Goal: Task Accomplishment & Management: Manage account settings

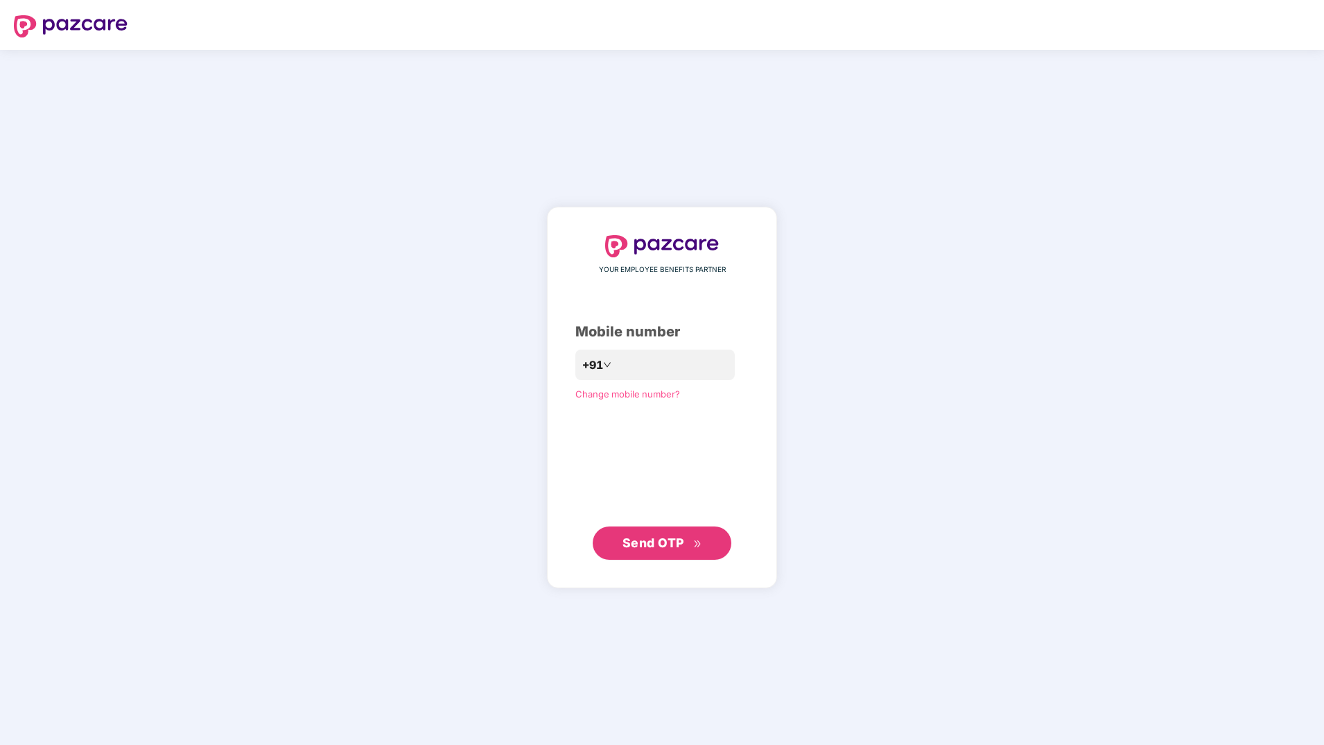
drag, startPoint x: 0, startPoint y: 0, endPoint x: 637, endPoint y: 329, distance: 716.4
click at [637, 329] on div "Mobile number" at bounding box center [662, 331] width 173 height 21
drag, startPoint x: 637, startPoint y: 329, endPoint x: 654, endPoint y: 354, distance: 31.0
click at [654, 354] on input "number" at bounding box center [672, 365] width 114 height 22
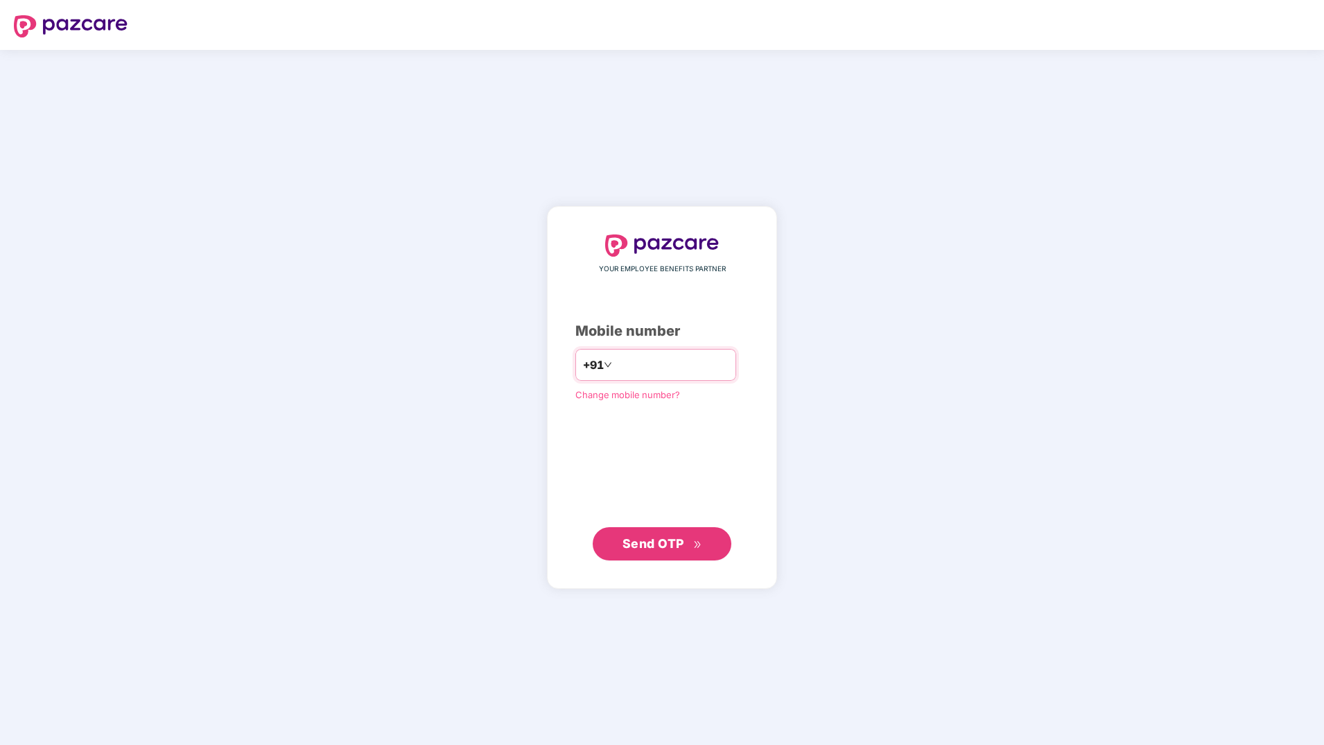
click at [654, 354] on input "number" at bounding box center [672, 365] width 114 height 22
type input "**********"
click at [678, 549] on span "Send OTP" at bounding box center [654, 542] width 62 height 15
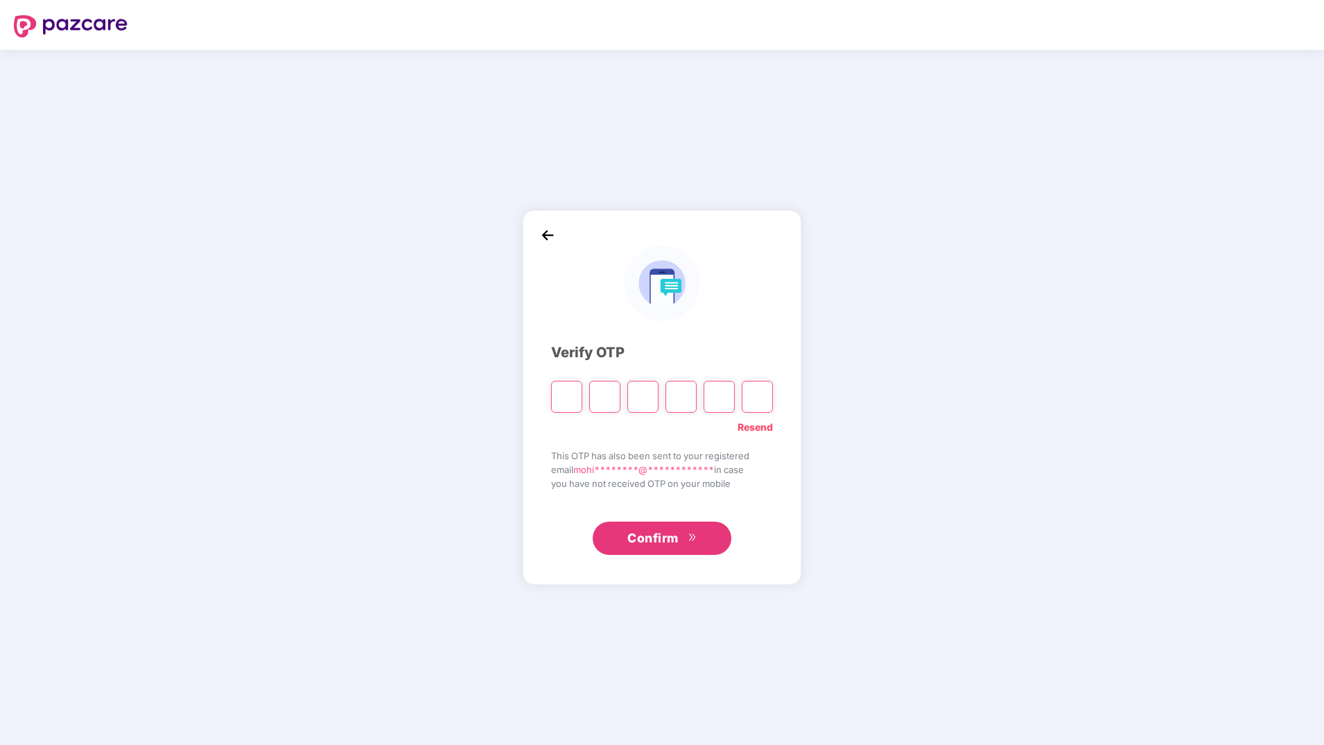
type input "*"
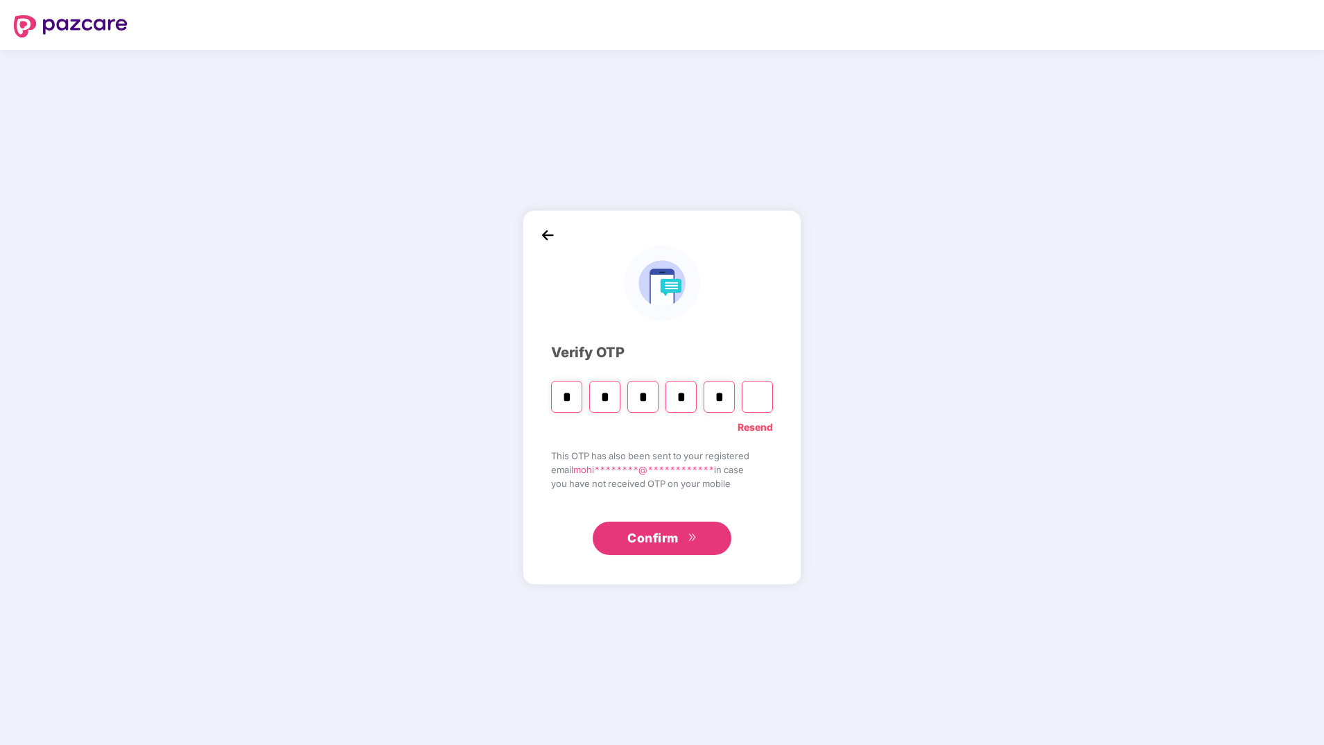
type input "*"
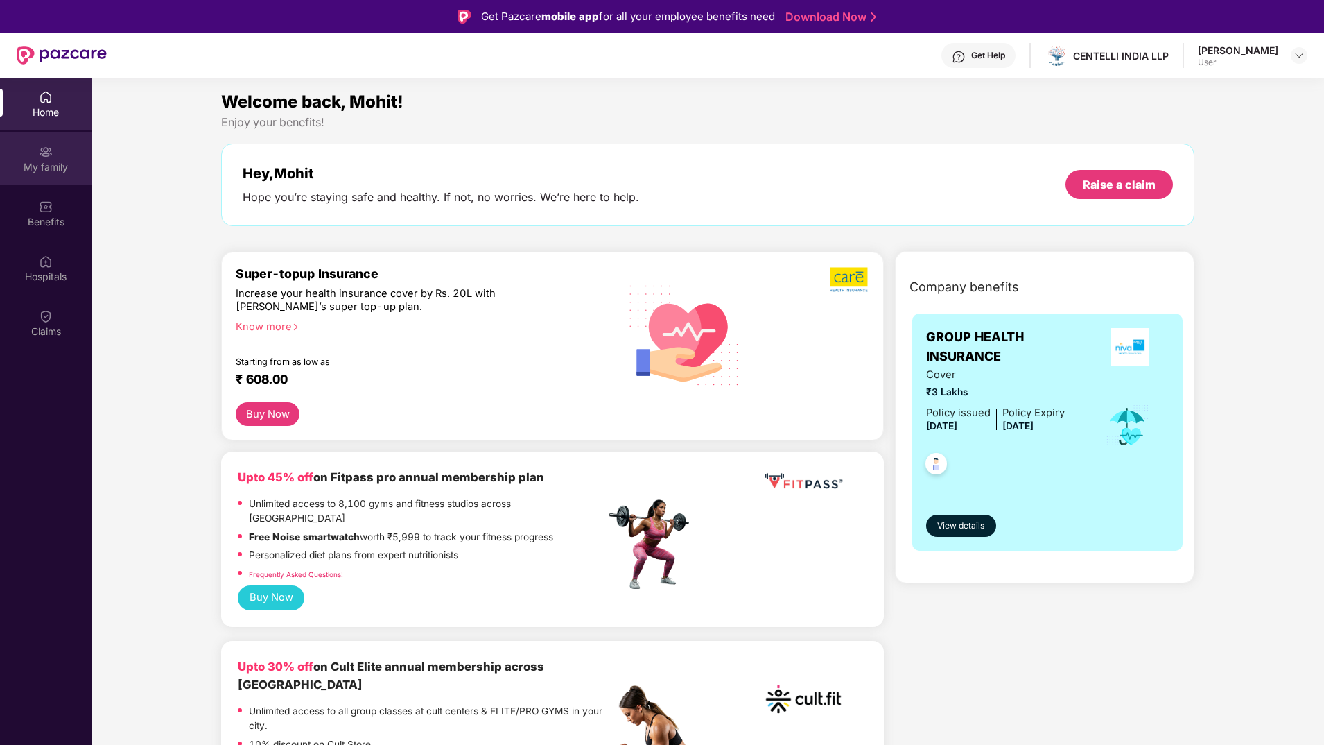
click at [58, 151] on div "My family" at bounding box center [46, 158] width 92 height 52
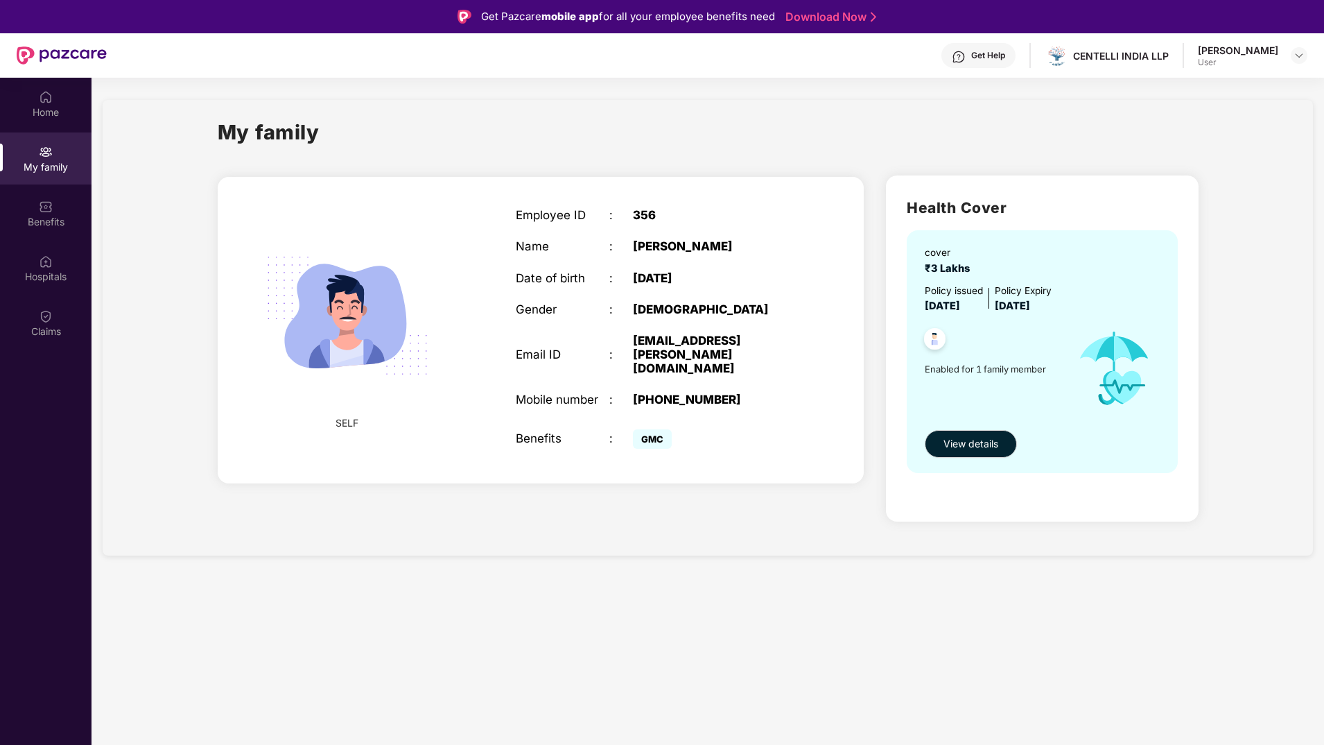
scroll to position [78, 0]
